Goal: Communication & Community: Answer question/provide support

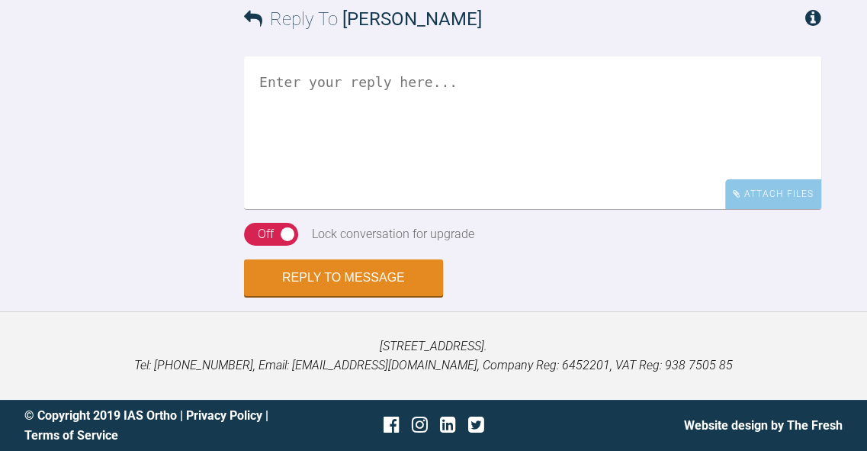
scroll to position [5316, 0]
click at [505, 209] on textarea at bounding box center [533, 132] width 578 height 153
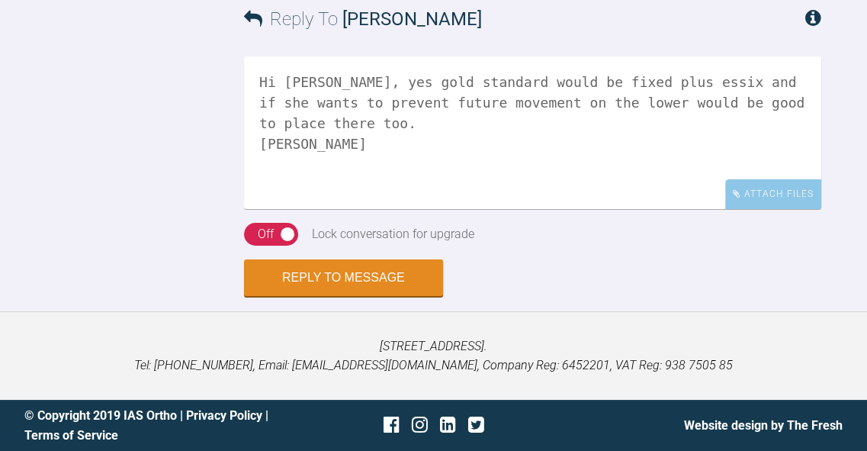
scroll to position [5556, 0]
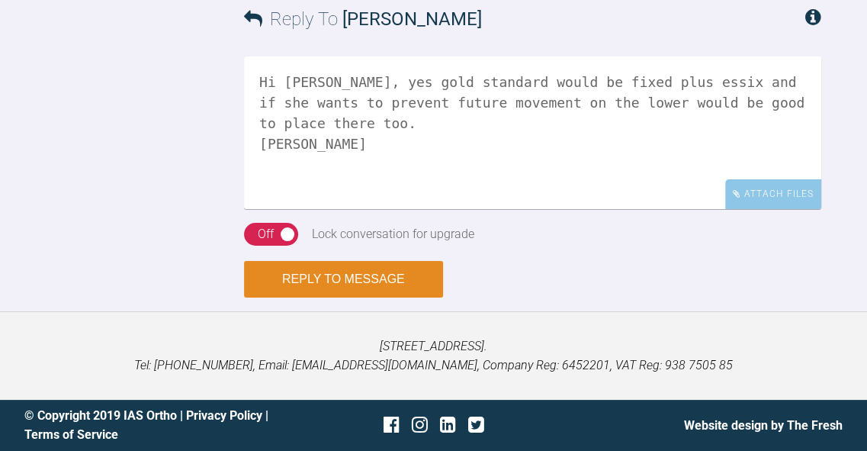
type textarea "Hi Lawrence, yes gold standard would be fixed plus essix and if she wants to pr…"
click at [401, 298] on button "Reply to Message" at bounding box center [343, 279] width 199 height 37
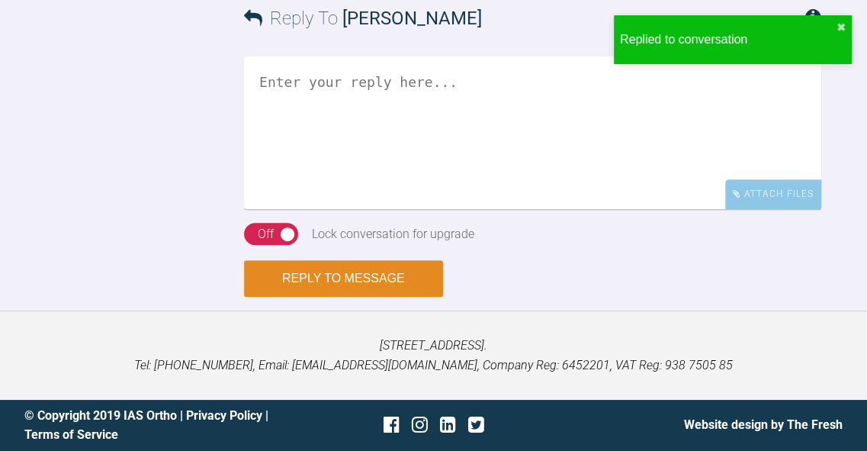
scroll to position [5938, 0]
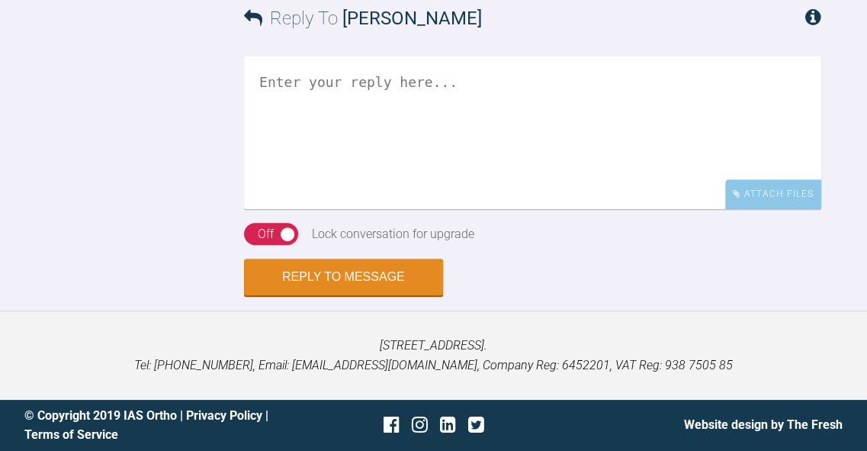
drag, startPoint x: 517, startPoint y: 124, endPoint x: 322, endPoint y: 122, distance: 195.3
copy link "admin@hinterlanddental.com.au"
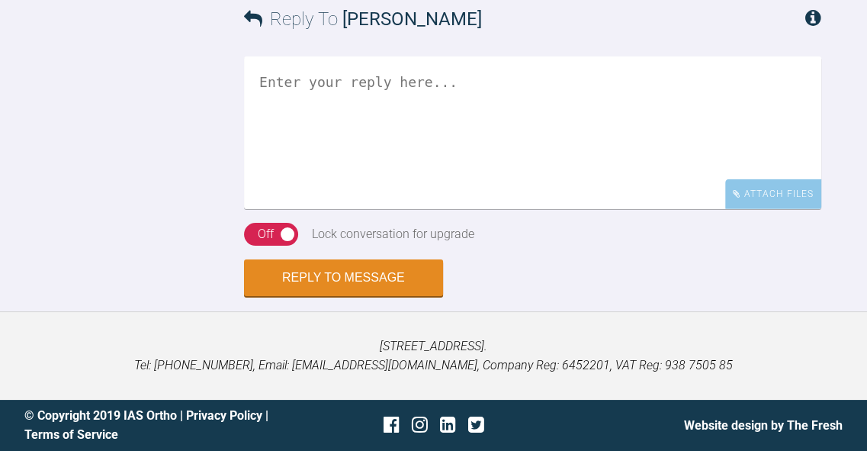
drag, startPoint x: 397, startPoint y: 138, endPoint x: 323, endPoint y: 143, distance: 73.4
copy div "Dusty@2024"
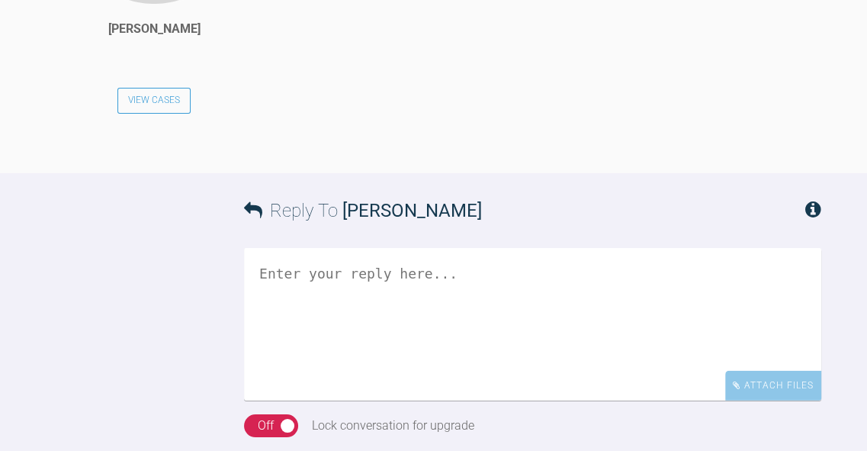
scroll to position [2589, 0]
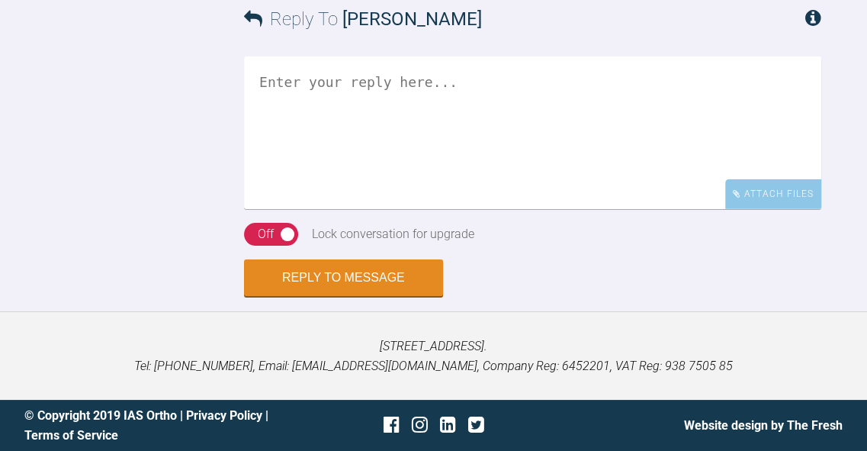
click at [536, 127] on textarea at bounding box center [533, 132] width 578 height 153
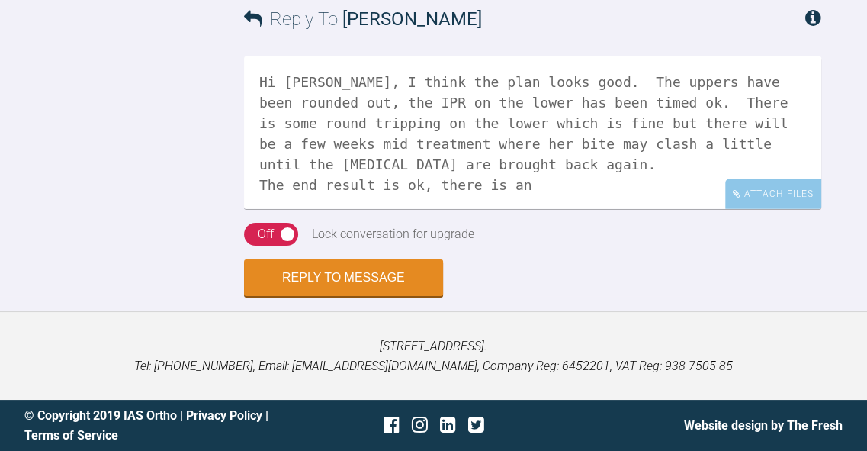
scroll to position [3307, 0]
drag, startPoint x: 611, startPoint y: 318, endPoint x: 381, endPoint y: 244, distance: 241.3
click at [381, 209] on textarea "Hi Rupen, I think the plan looks good. The uppers have been rounded out, the IP…" at bounding box center [533, 132] width 578 height 153
click at [597, 209] on textarea "Hi Rupen, I think the plan looks good. The uppers have been rounded out, the IP…" at bounding box center [533, 132] width 578 height 153
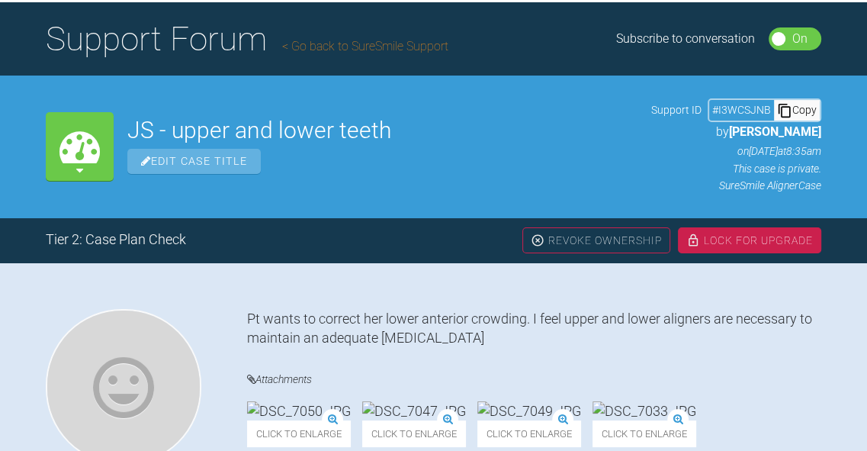
scroll to position [3392, 0]
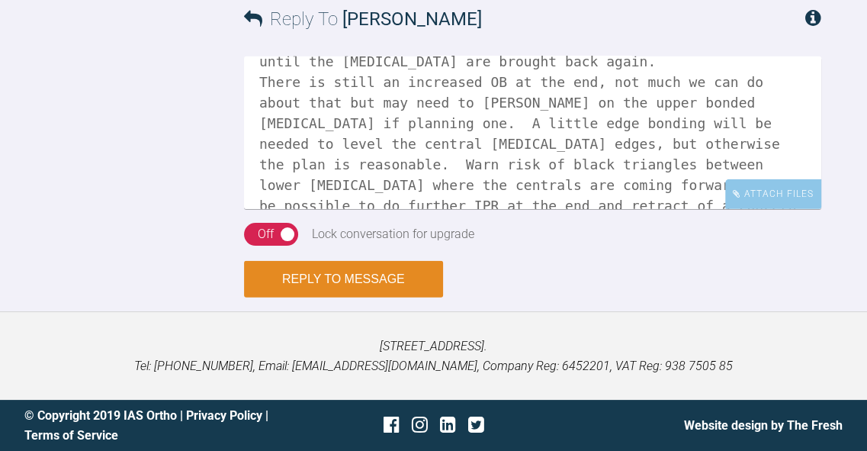
type textarea "Hi Rupen, I think the plan looks good. The uppers have been rounded out, the IP…"
click at [374, 279] on button "Reply to Message" at bounding box center [343, 279] width 199 height 37
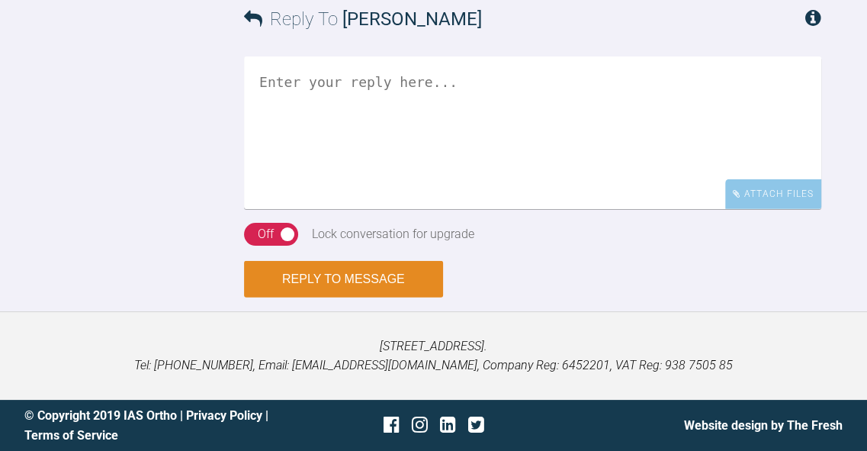
scroll to position [3658, 0]
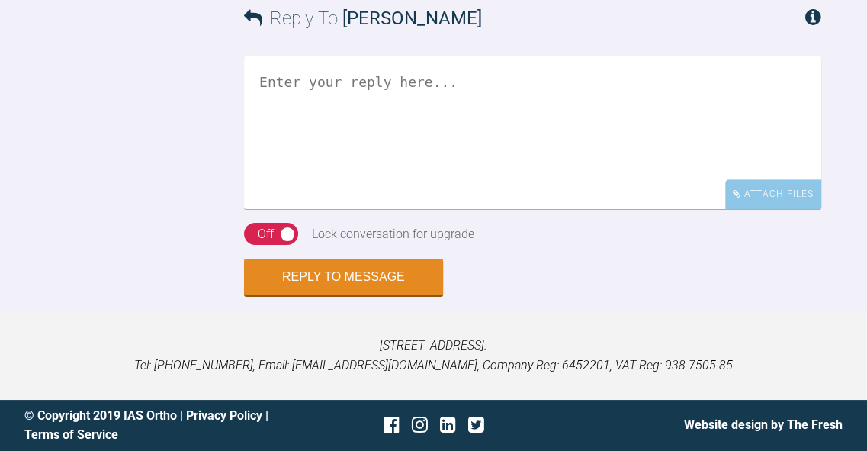
scroll to position [5506, 0]
click at [490, 209] on textarea at bounding box center [533, 132] width 578 height 153
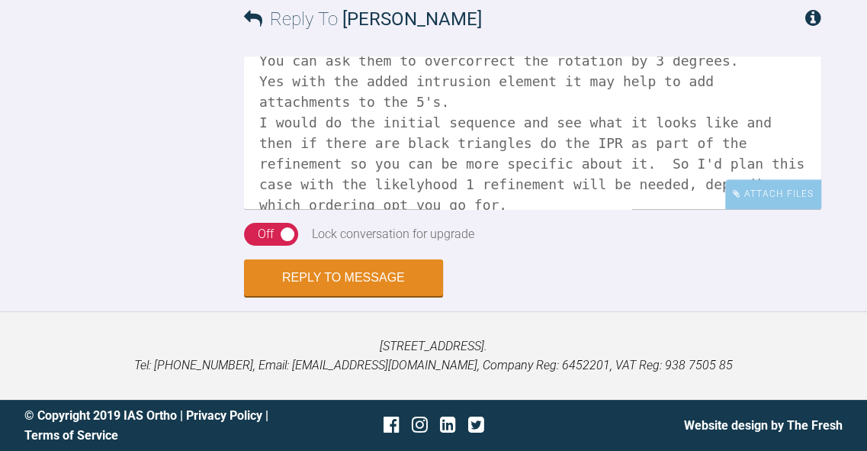
scroll to position [124, 0]
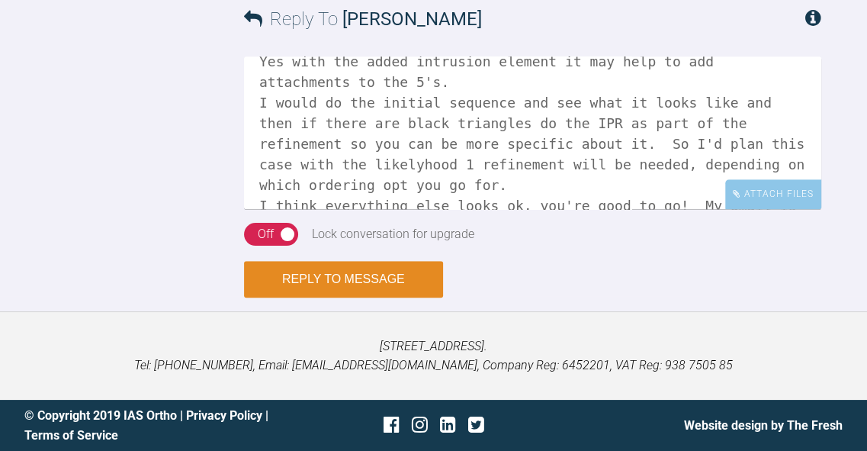
type textarea "Hi Catie, UL2 - think it's poss slightly the shape of the tooth but it's not a …"
click at [352, 298] on button "Reply to Message" at bounding box center [343, 279] width 199 height 37
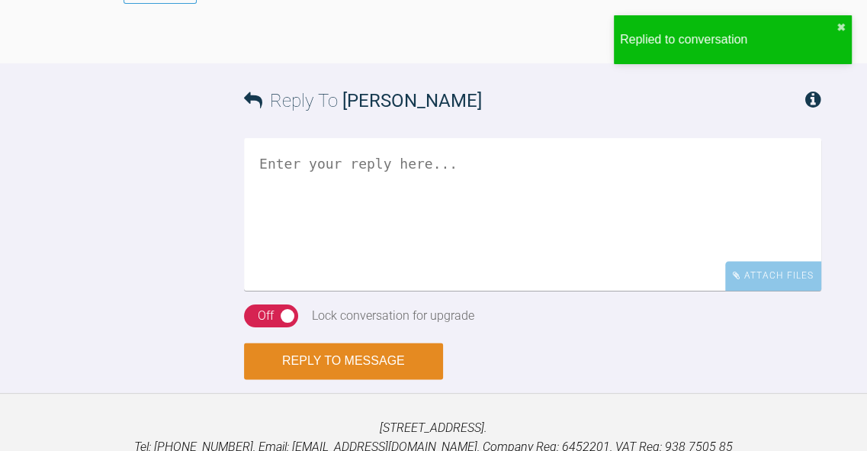
scroll to position [6000, 0]
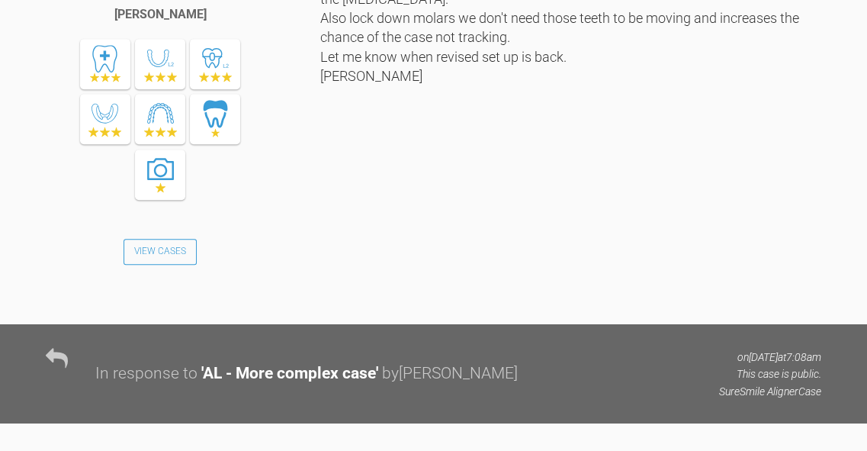
scroll to position [4877, 0]
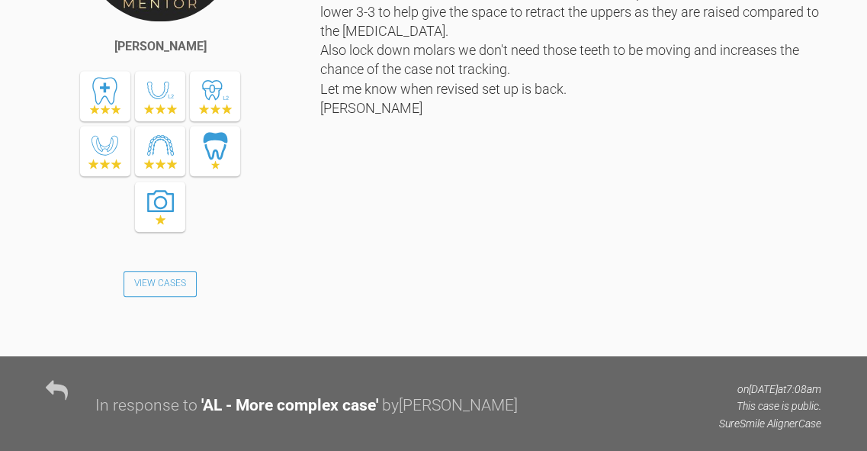
drag, startPoint x: 437, startPoint y: 181, endPoint x: 247, endPoint y: 184, distance: 190.0
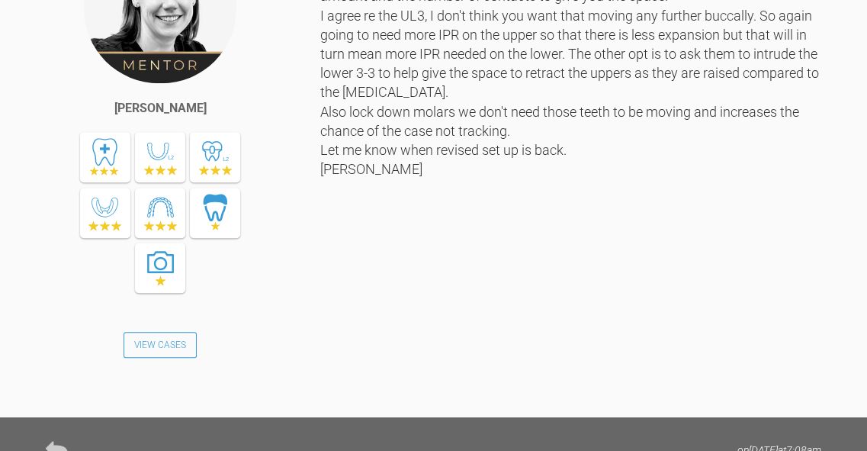
copy link "[EMAIL_ADDRESS][DOMAIN_NAME]"
drag, startPoint x: 340, startPoint y: 203, endPoint x: 251, endPoint y: 204, distance: 88.5
copy div "Mylespippa19+"
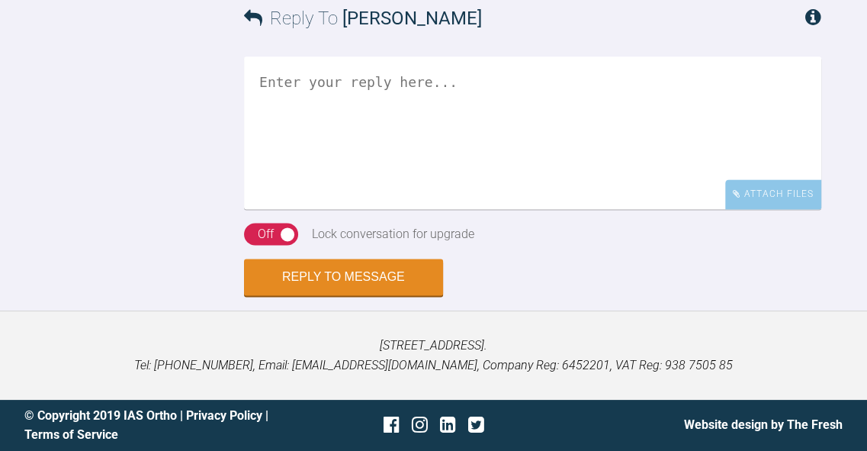
scroll to position [6229, 0]
click at [571, 209] on textarea at bounding box center [533, 132] width 578 height 153
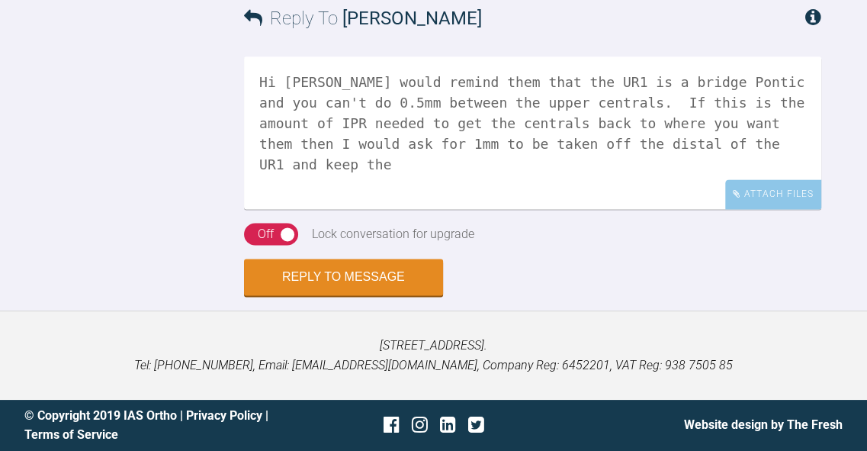
scroll to position [6245, 0]
click at [367, 209] on textarea "Hi [PERSON_NAME] would remind them that the UR1 is a bridge Pontic and you can'…" at bounding box center [533, 132] width 578 height 153
click at [470, 209] on textarea "Hi Catie - I would remind them that the UR1 is a bridge Pontic and you can't do…" at bounding box center [533, 132] width 578 height 153
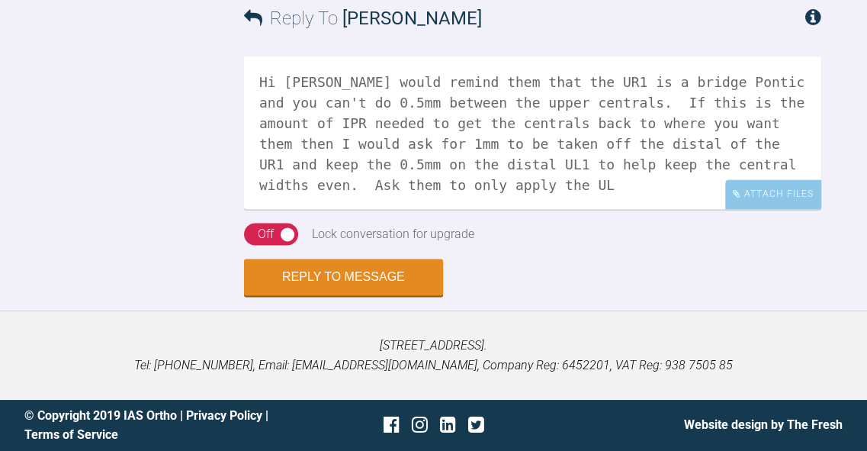
scroll to position [6481, 0]
click at [635, 209] on textarea "Hi Catie - I would remind them that the UR1 is a bridge Pontic and you can't do…" at bounding box center [533, 132] width 578 height 153
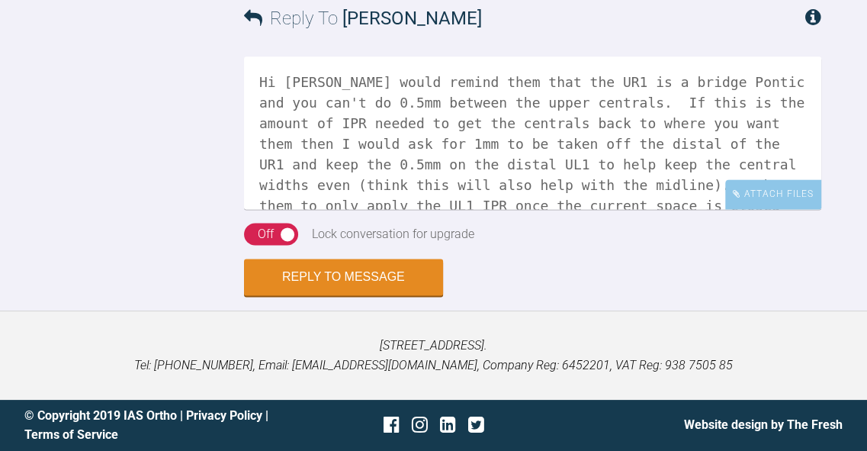
click at [739, 209] on textarea "Hi Catie - I would remind them that the UR1 is a bridge Pontic and you can't do…" at bounding box center [533, 132] width 578 height 153
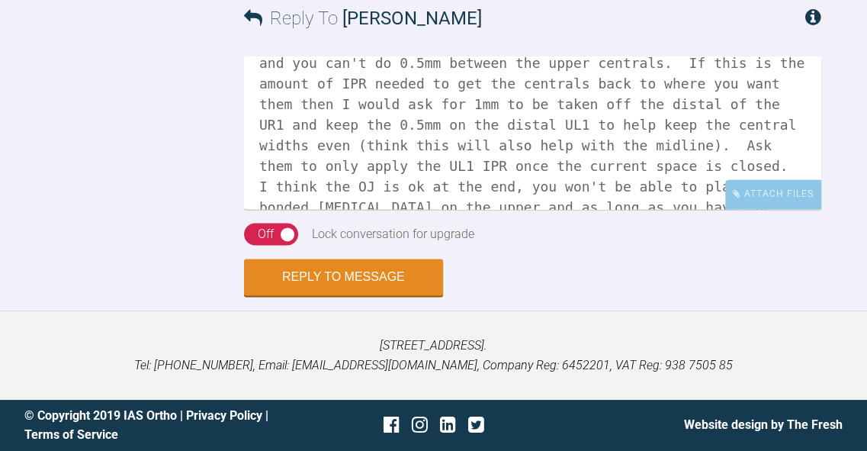
scroll to position [43, 0]
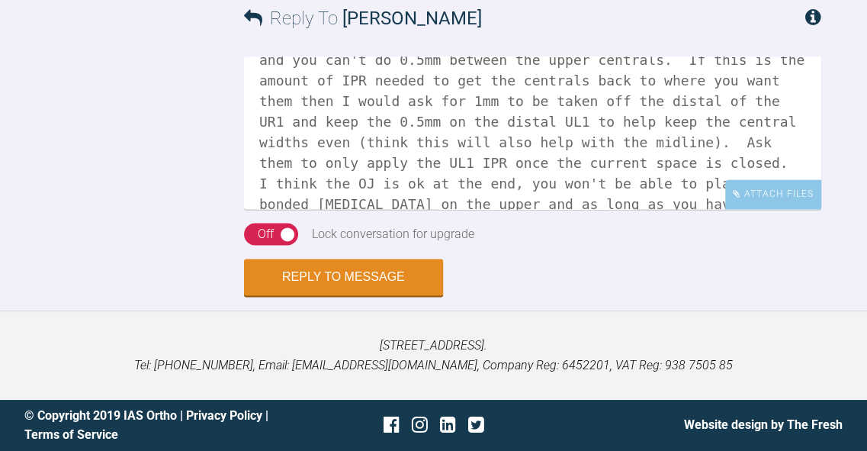
click at [340, 209] on textarea "Hi Catie - I would remind them that the UR1 is a bridge Pontic and you can't do…" at bounding box center [533, 132] width 578 height 153
click at [556, 209] on textarea "Hi Catie - I would remind them that the UR1 is a bridge Pontic and you can't do…" at bounding box center [533, 132] width 578 height 153
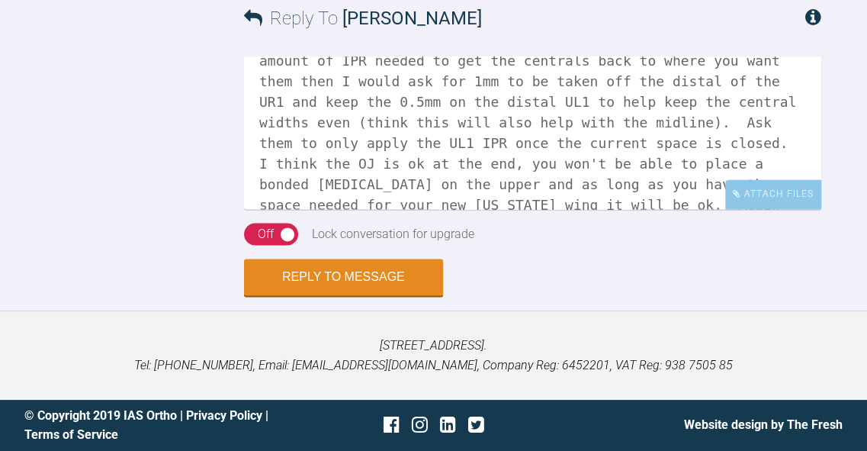
scroll to position [100, 0]
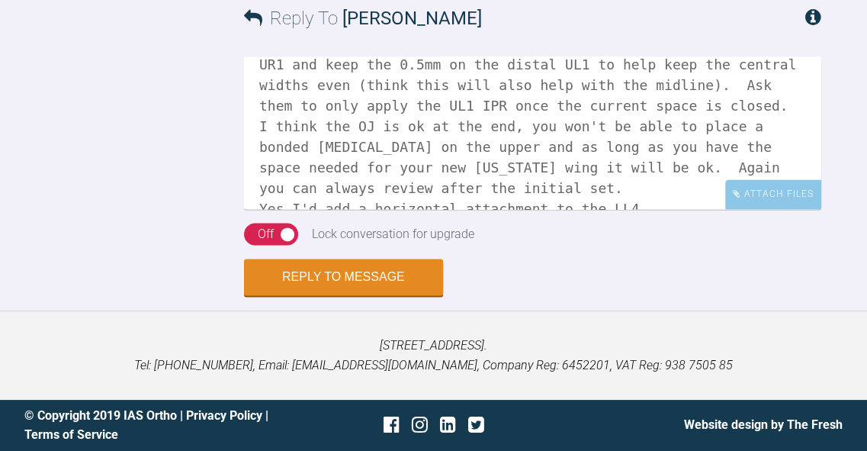
click at [568, 209] on textarea "Hi Catie - I would remind them that the UR1 is a bridge Pontic and you can't do…" at bounding box center [533, 132] width 578 height 153
click at [385, 209] on textarea "Hi Catie - I would remind them that the UR1 is a bridge Pontic and you can't do…" at bounding box center [533, 132] width 578 height 153
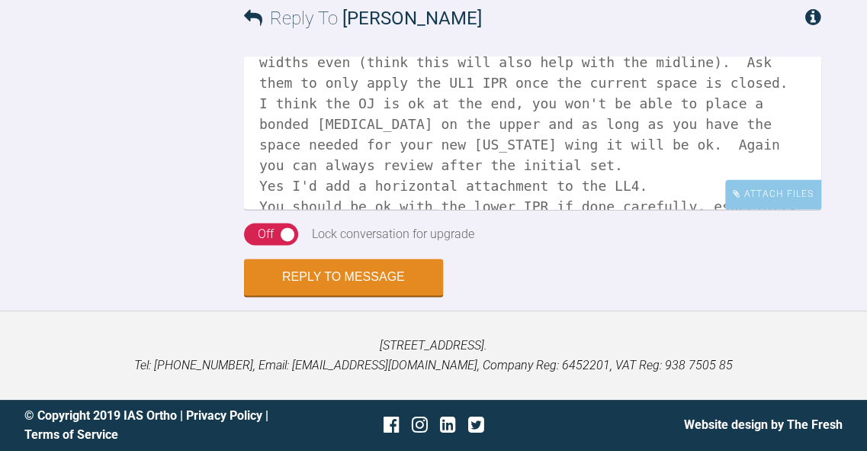
scroll to position [143, 0]
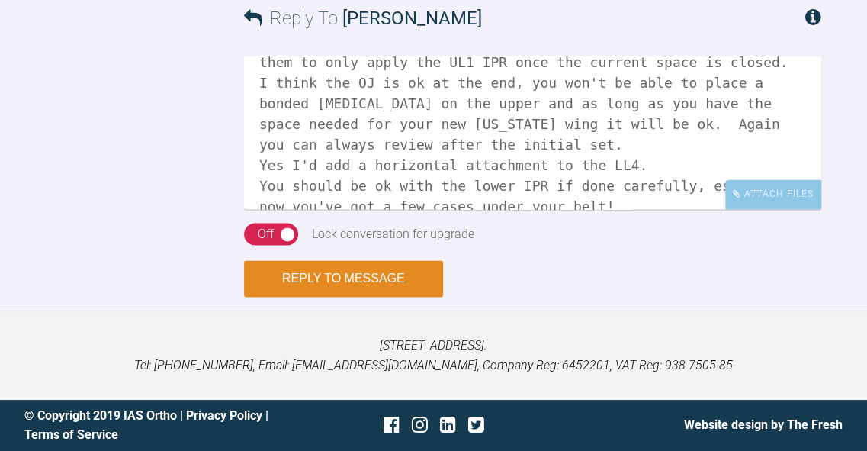
type textarea "Hi Catie - I would remind them that the UR1 is a bridge Pontic and you can't do…"
click at [401, 297] on button "Reply to Message" at bounding box center [343, 278] width 199 height 37
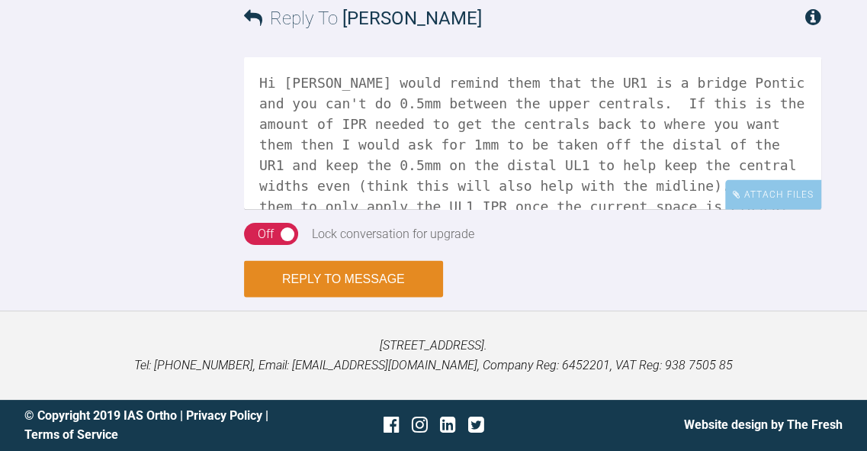
scroll to position [6812, 0]
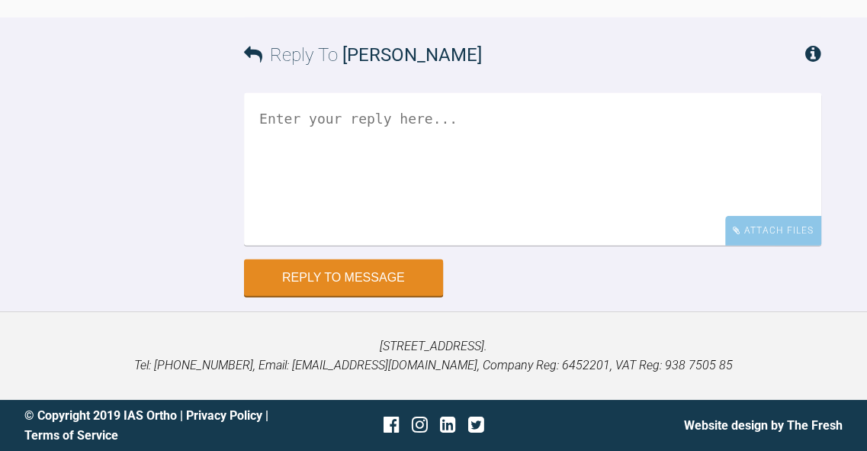
scroll to position [13065, 0]
click at [611, 246] on textarea at bounding box center [533, 169] width 578 height 153
type textarea "Okey doke, I'll keep an eye out! BW Kelly"
click at [343, 311] on form "Reply To Neilan Mistry Okey doke, I'll keep an eye out! BW Kelly Attach Files D…" at bounding box center [433, 164] width 867 height 293
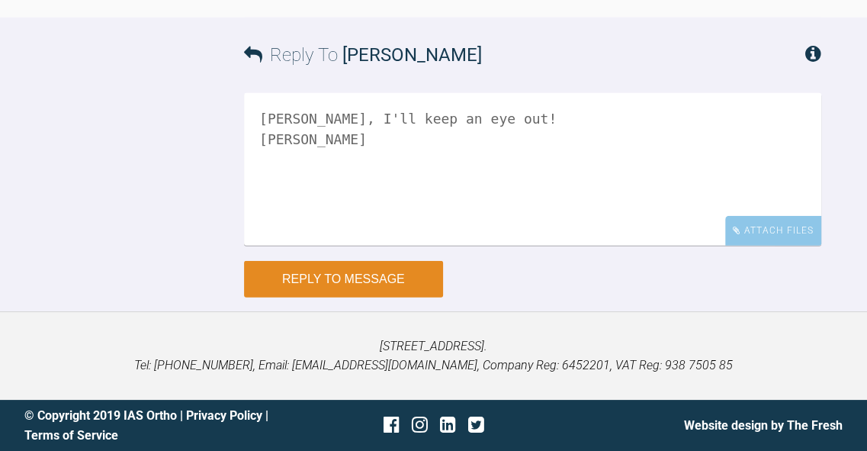
click at [346, 298] on button "Reply to Message" at bounding box center [343, 279] width 199 height 37
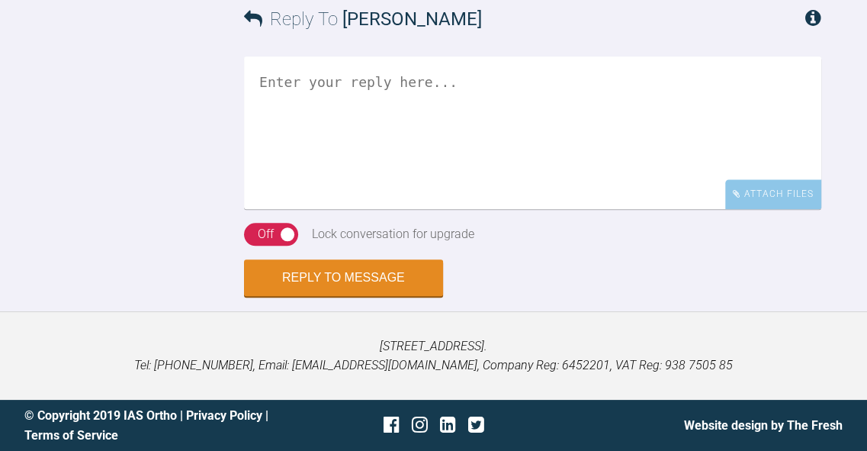
scroll to position [5706, 0]
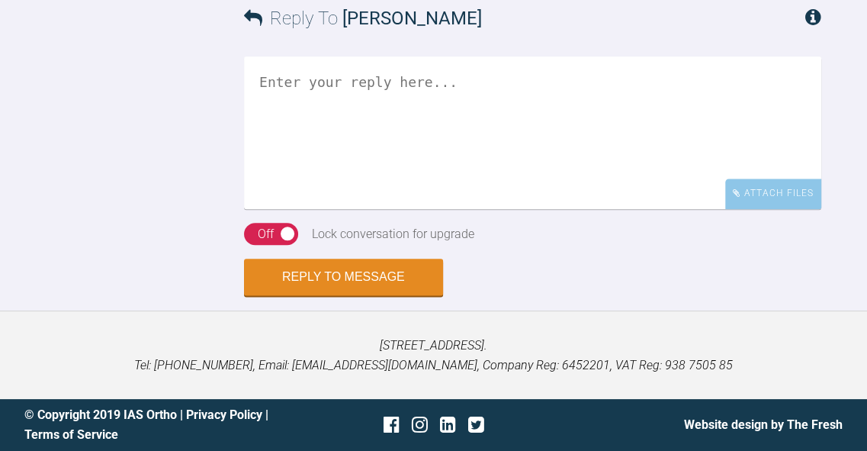
click at [620, 209] on textarea at bounding box center [533, 132] width 578 height 153
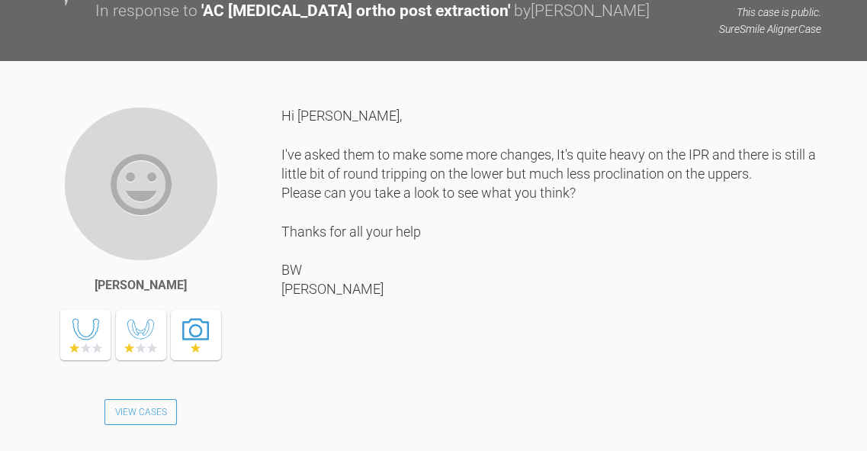
scroll to position [5963, 0]
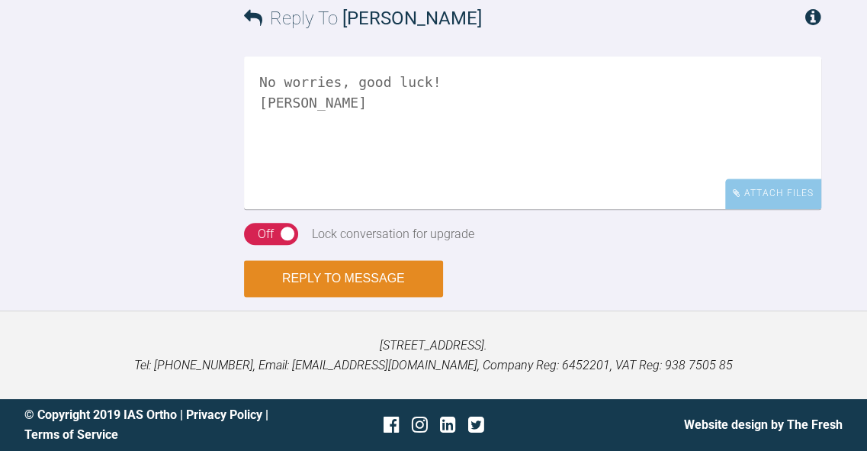
type textarea "No worries, good luck! [PERSON_NAME]"
click at [338, 285] on button "Reply to Message" at bounding box center [343, 278] width 199 height 37
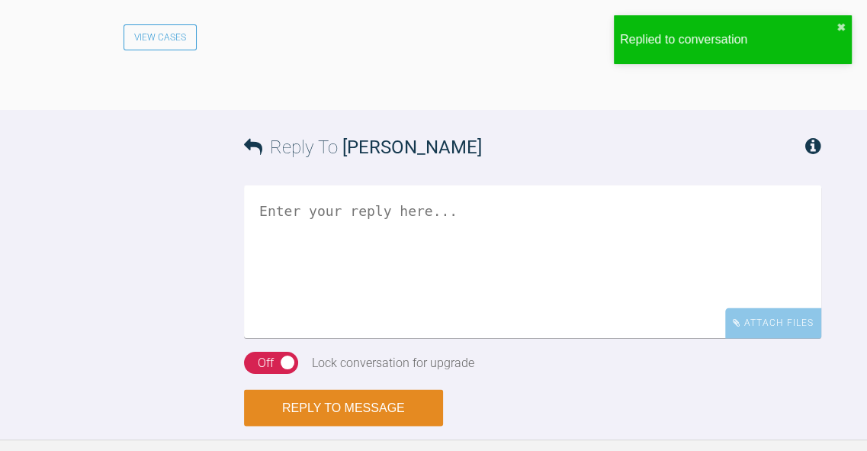
scroll to position [6229, 0]
